Goal: Task Accomplishment & Management: Manage account settings

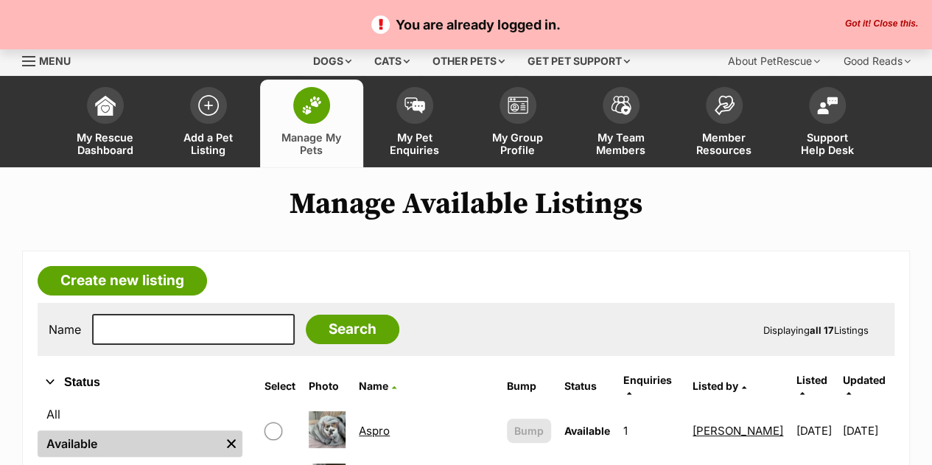
click at [881, 28] on button "Got it! Close this." at bounding box center [882, 24] width 82 height 12
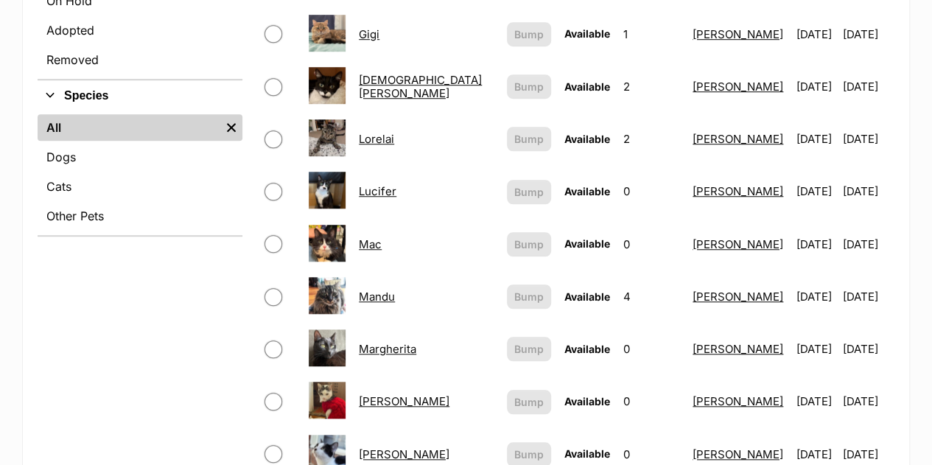
scroll to position [353, 0]
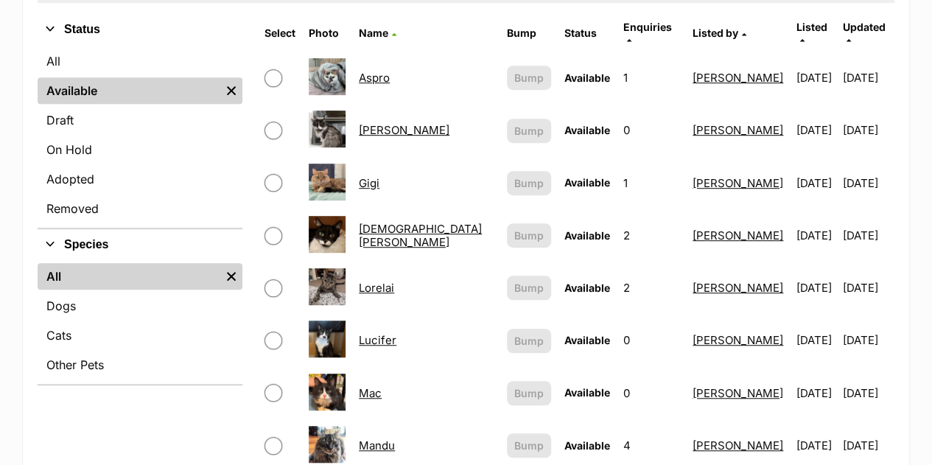
click at [394, 281] on link "Lorelai" at bounding box center [376, 288] width 35 height 14
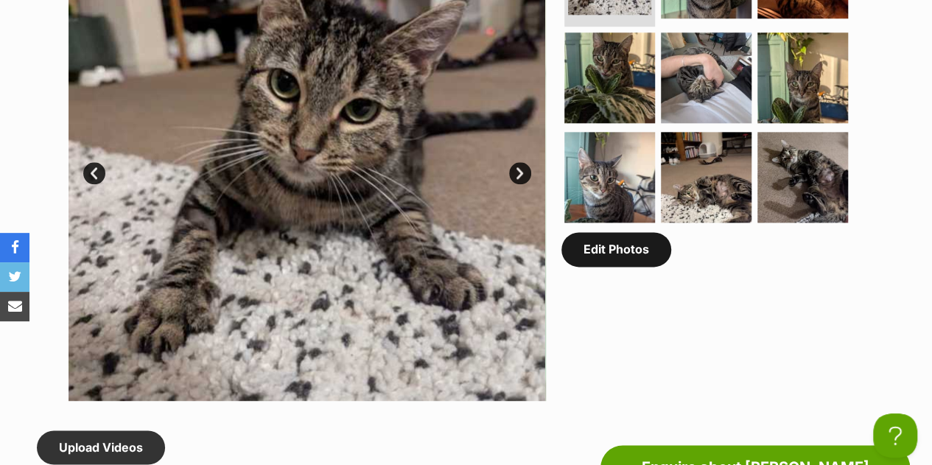
click at [608, 248] on link "Edit Photos" at bounding box center [616, 249] width 110 height 34
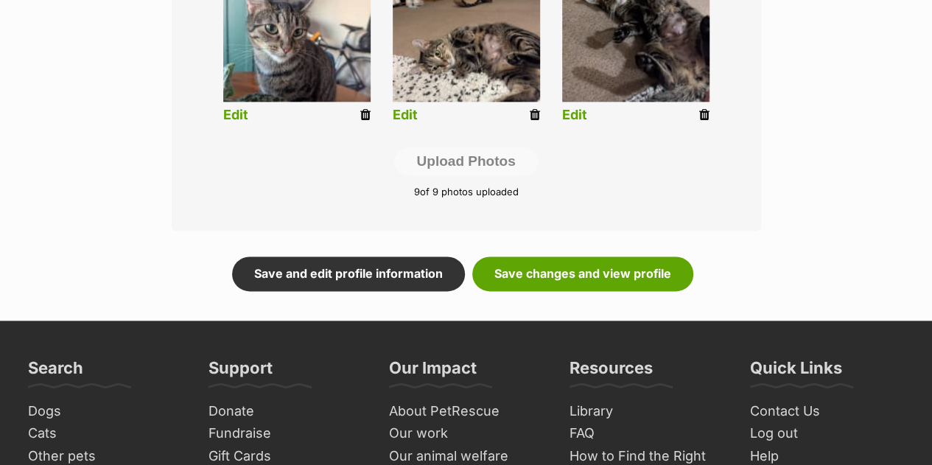
scroll to position [852, 0]
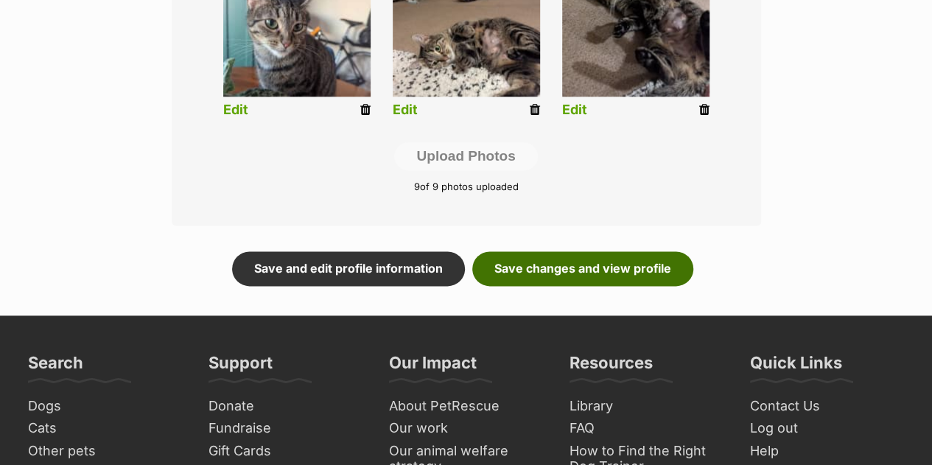
click at [639, 259] on link "Save changes and view profile" at bounding box center [582, 268] width 221 height 34
